Goal: Task Accomplishment & Management: Manage account settings

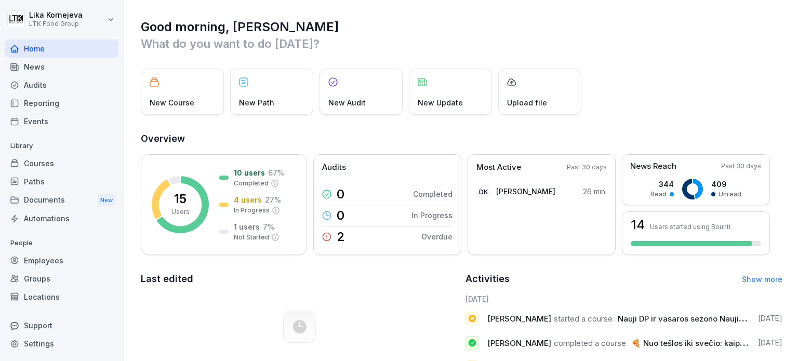
click at [64, 86] on div "Audits" at bounding box center [61, 85] width 113 height 18
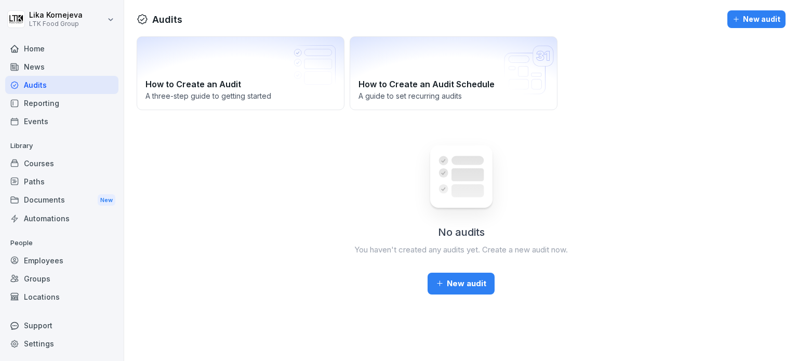
click at [42, 68] on div "News" at bounding box center [61, 67] width 113 height 18
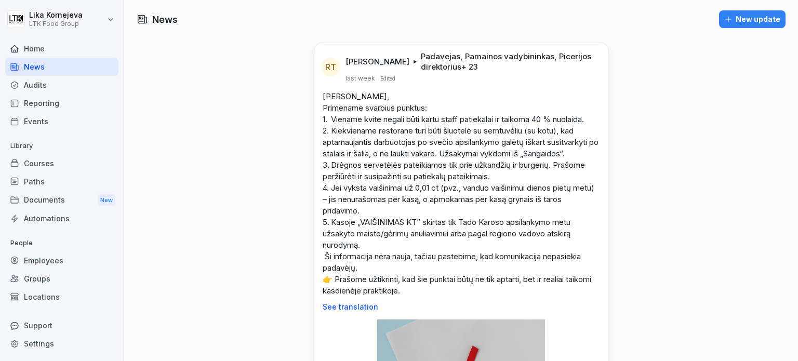
click at [325, 148] on p "[PERSON_NAME], Primename svarbius punktus: 1. Viename kvite negali būti kartu s…" at bounding box center [461, 194] width 277 height 206
click at [84, 182] on div "Paths" at bounding box center [61, 181] width 113 height 18
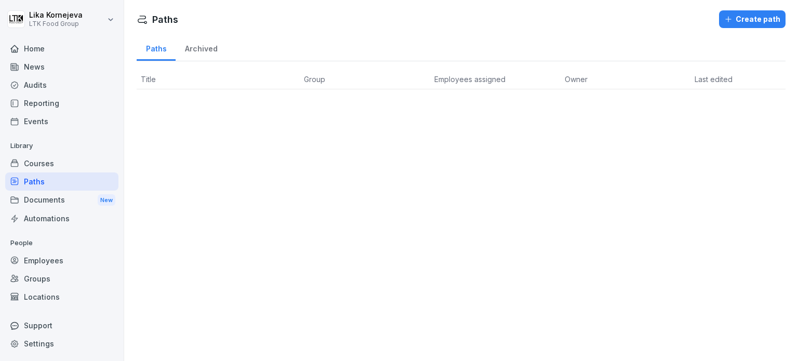
click at [56, 262] on div "Employees" at bounding box center [61, 260] width 113 height 18
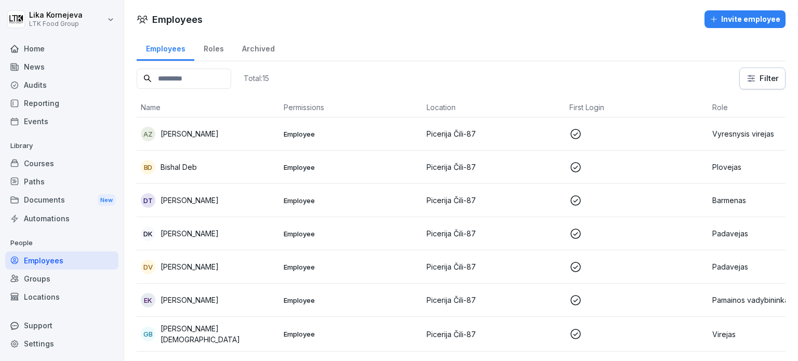
click at [49, 280] on div "Groups" at bounding box center [61, 279] width 113 height 18
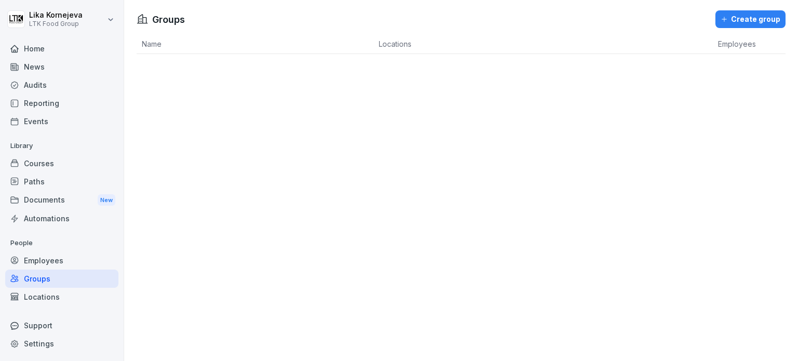
click at [61, 113] on div "Events" at bounding box center [61, 121] width 113 height 18
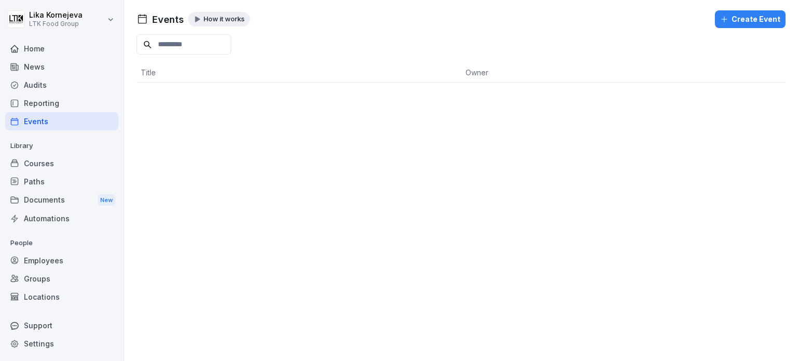
click at [33, 60] on div "News" at bounding box center [61, 67] width 113 height 18
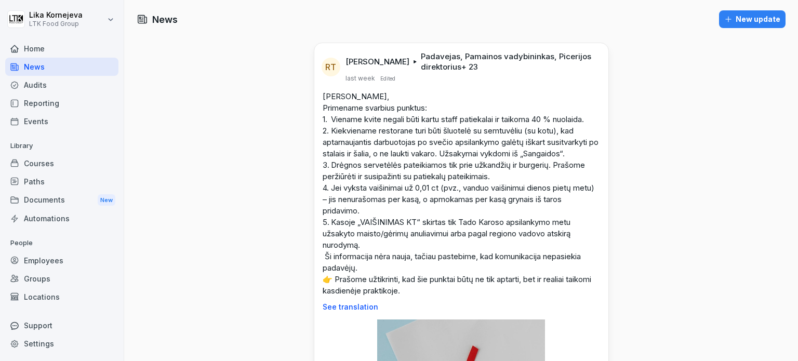
click at [41, 87] on div "Audits" at bounding box center [61, 85] width 113 height 18
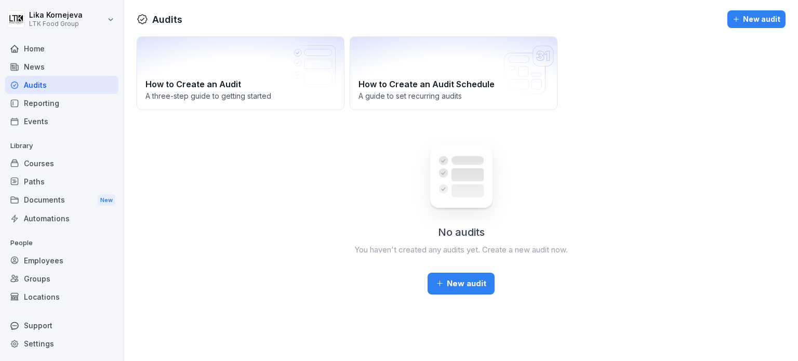
click at [35, 110] on div "Reporting" at bounding box center [61, 103] width 113 height 18
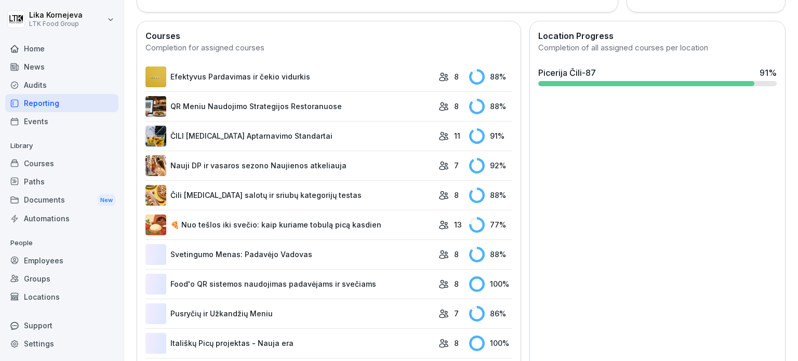
scroll to position [313, 0]
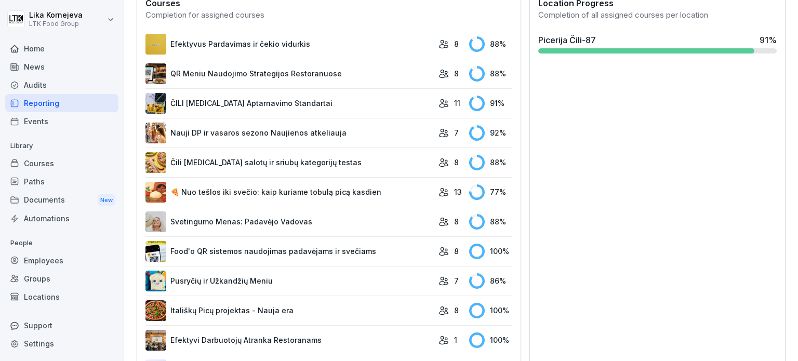
click at [228, 196] on link "🍕 Nuo tešlos iki svečio: kaip kuriame tobulą picą kasdien" at bounding box center [289, 192] width 288 height 21
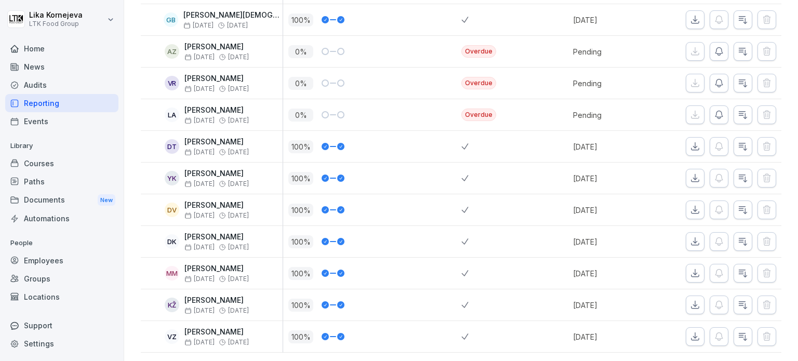
scroll to position [274, 0]
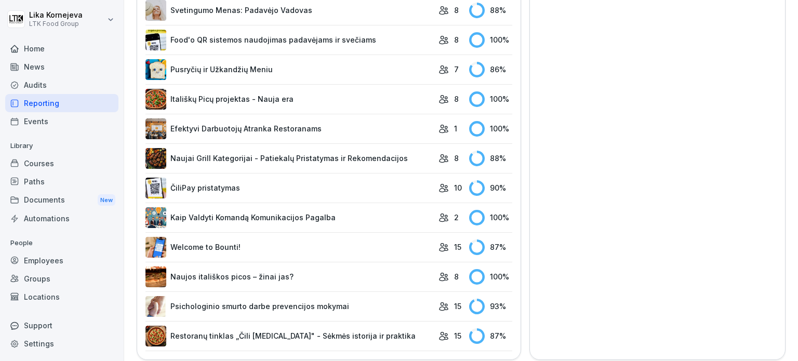
scroll to position [525, 0]
click at [241, 296] on link "Psichologinio smurto darbe prevencijos mokymai" at bounding box center [289, 306] width 288 height 21
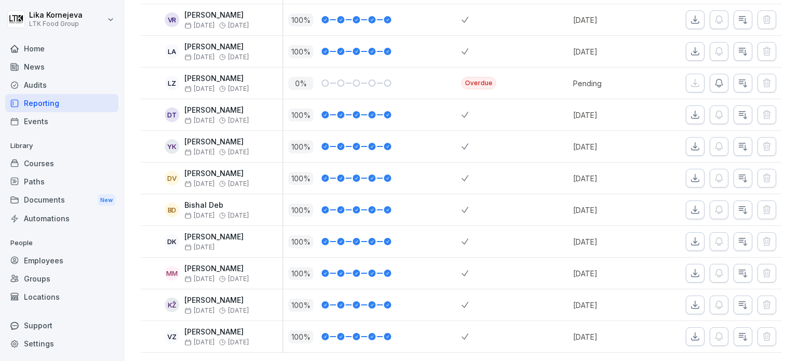
scroll to position [337, 0]
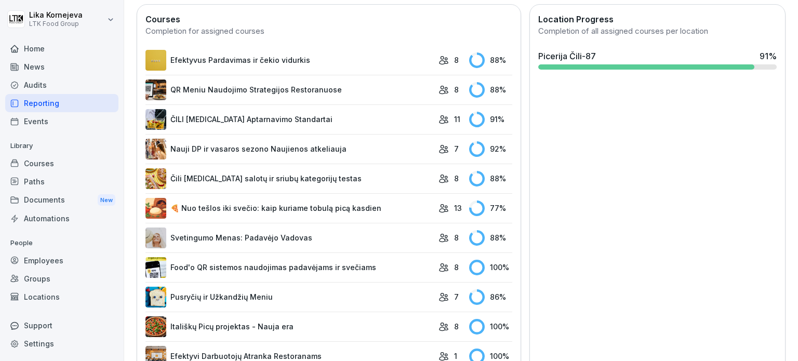
scroll to position [298, 0]
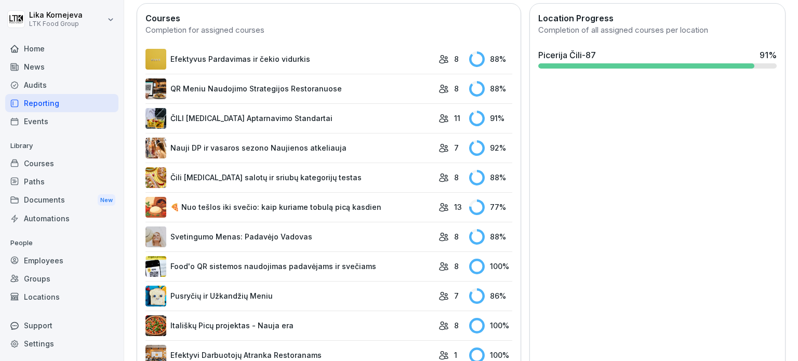
click at [368, 226] on link "Svetingumo Menas: Padavėjo Vadovas" at bounding box center [289, 236] width 288 height 21
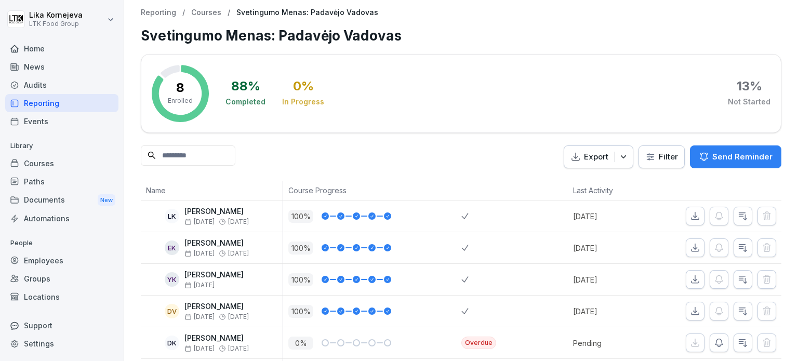
scroll to position [116, 0]
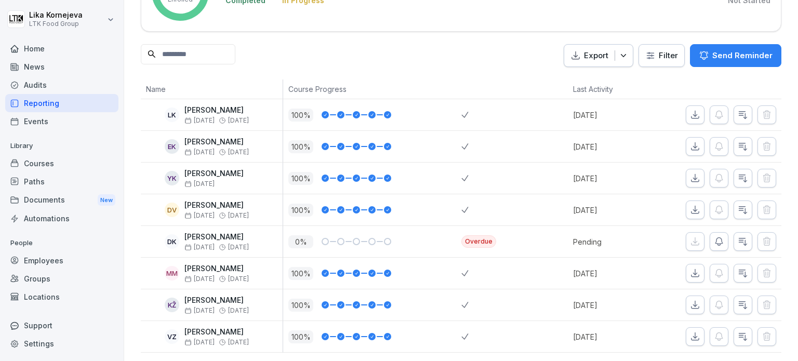
click at [715, 238] on icon "button" at bounding box center [718, 242] width 7 height 8
click at [713, 222] on div at bounding box center [399, 180] width 798 height 361
click at [715, 238] on icon "button" at bounding box center [718, 242] width 7 height 8
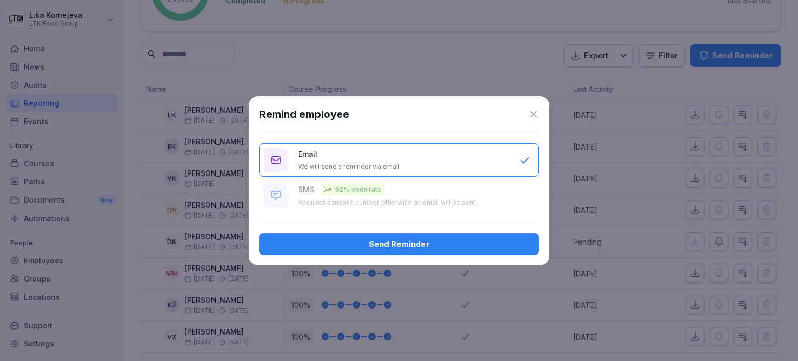
click at [440, 235] on button "Send Reminder" at bounding box center [398, 244] width 279 height 22
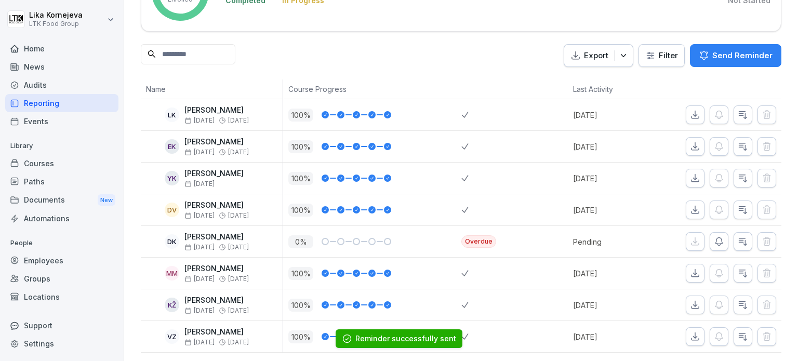
click at [714, 236] on icon "button" at bounding box center [719, 241] width 10 height 10
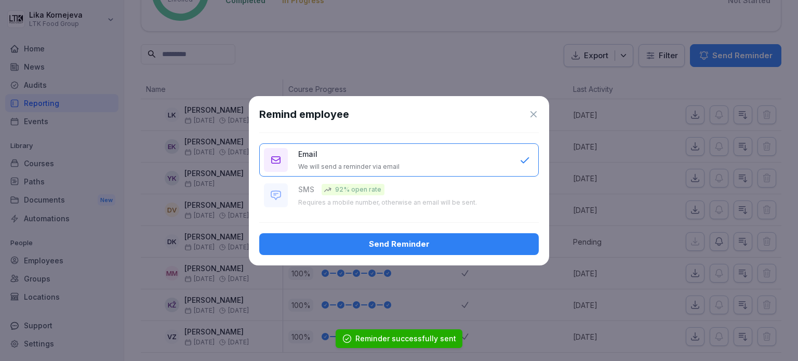
click at [475, 237] on button "Send Reminder" at bounding box center [398, 244] width 279 height 22
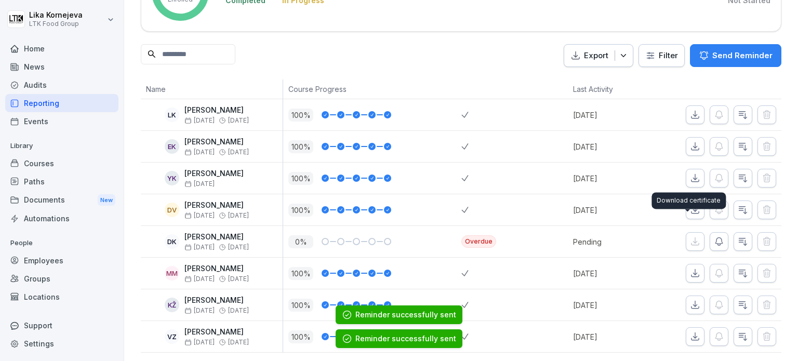
click at [714, 236] on icon "button" at bounding box center [719, 241] width 10 height 10
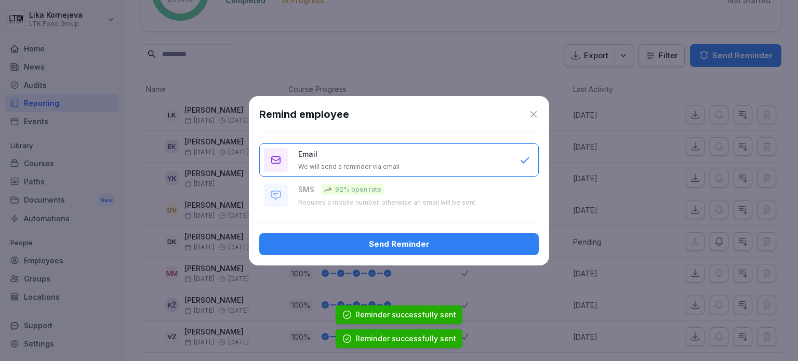
click at [479, 257] on div "Remind employee Email We will send a reminder via email SMS 92% open rate Requi…" at bounding box center [399, 180] width 300 height 169
click at [503, 243] on div "Send Reminder" at bounding box center [398, 243] width 263 height 11
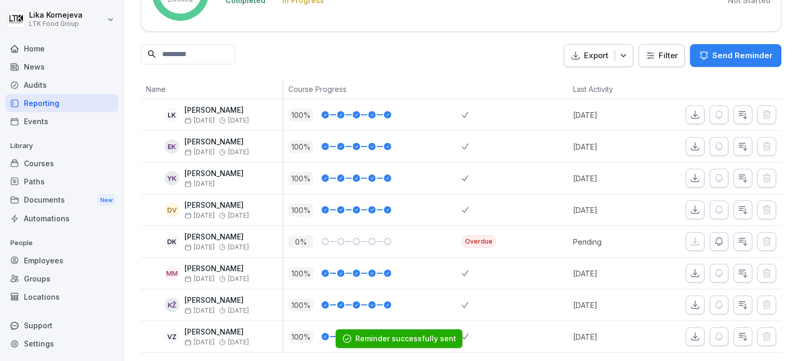
scroll to position [115, 0]
